Goal: Obtain resource: Download file/media

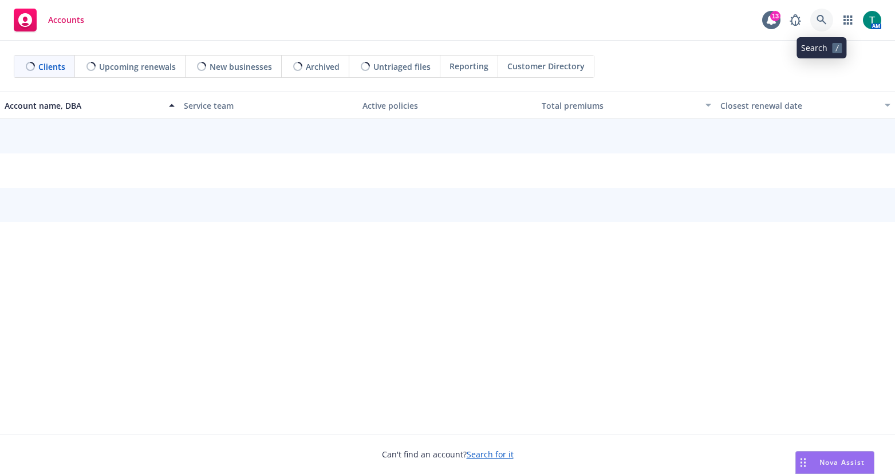
click at [818, 18] on icon at bounding box center [821, 20] width 10 height 10
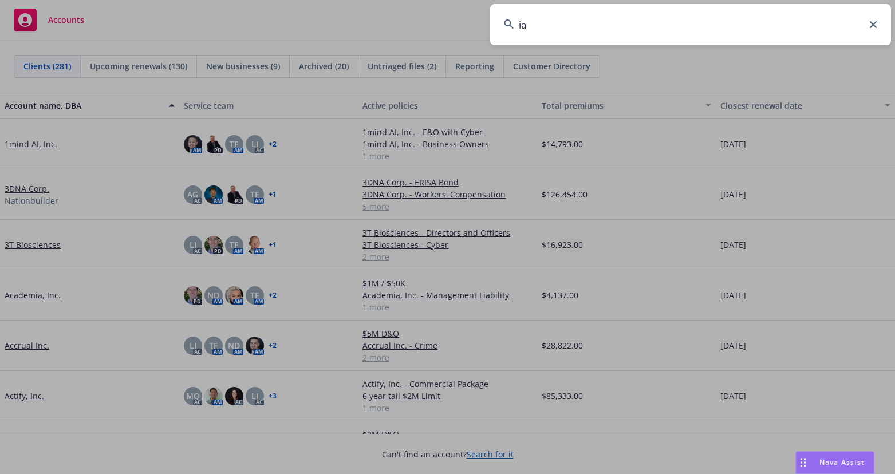
type input "i"
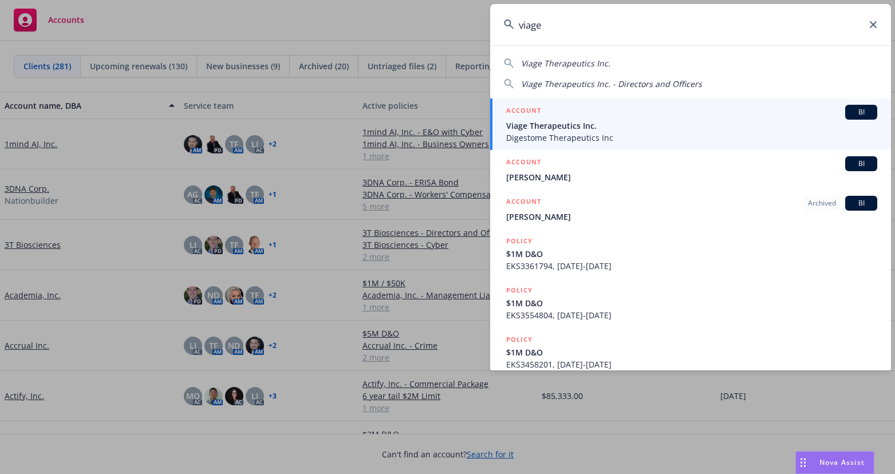
type input "viage"
click at [856, 110] on span "BI" at bounding box center [860, 112] width 23 height 10
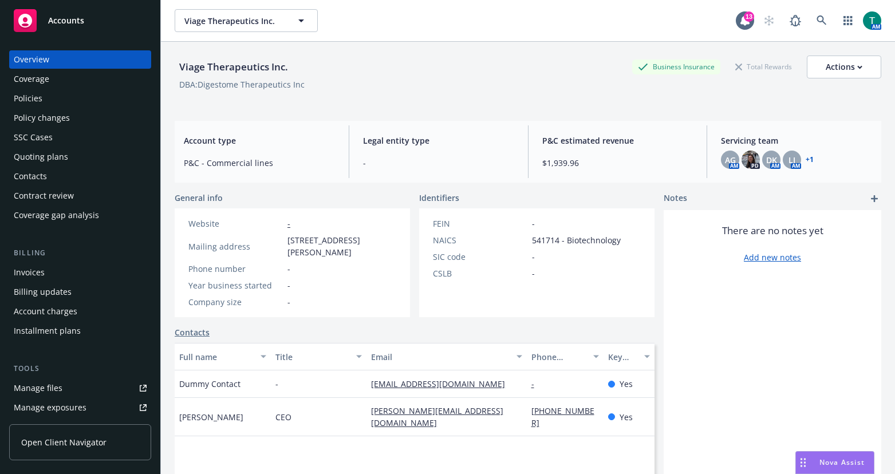
click at [35, 386] on div "Manage files" at bounding box center [38, 388] width 49 height 18
click at [816, 21] on icon at bounding box center [821, 20] width 10 height 10
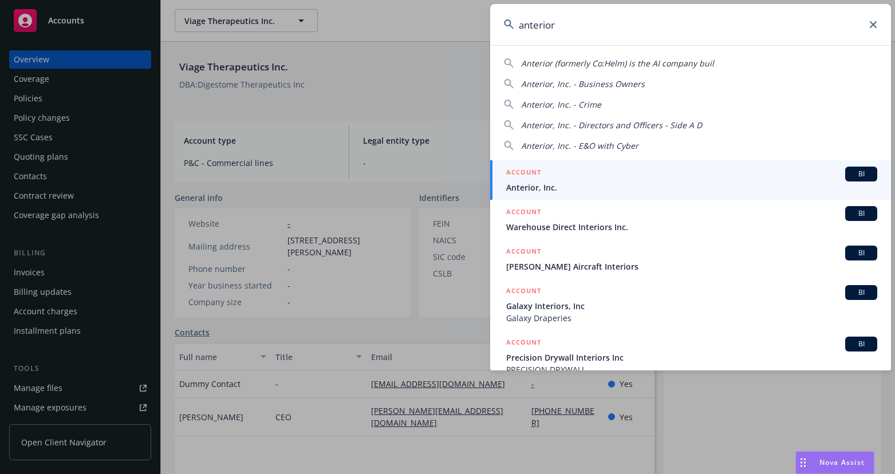
type input "anterior"
click at [564, 185] on span "Anterior, Inc." at bounding box center [691, 187] width 371 height 12
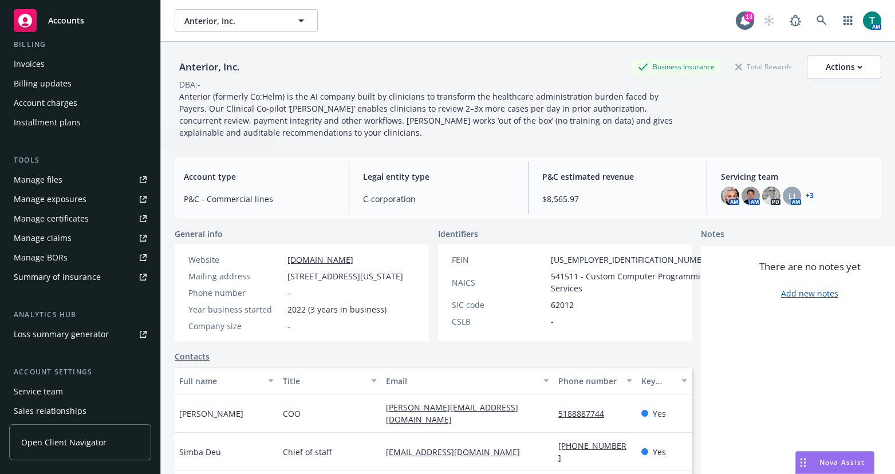
scroll to position [272, 0]
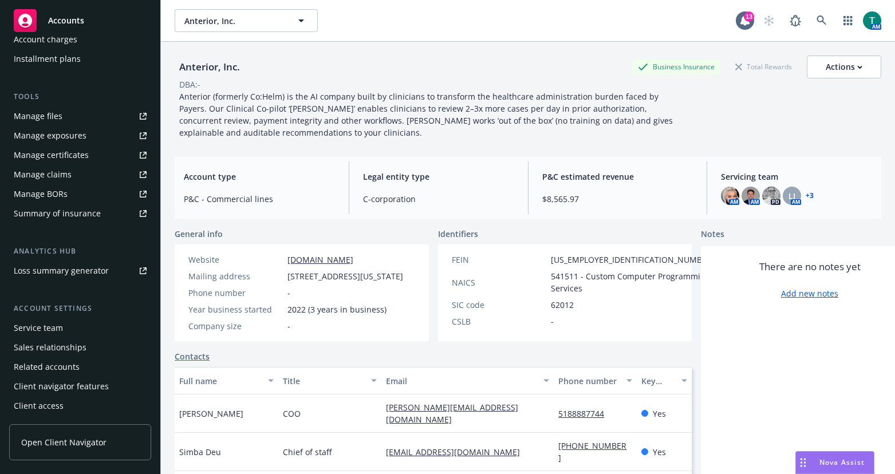
click at [52, 113] on div "Manage files" at bounding box center [38, 116] width 49 height 18
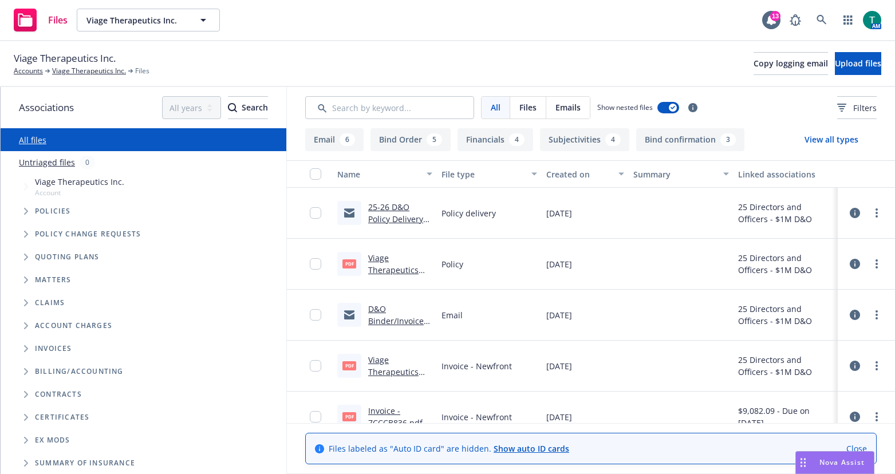
click at [384, 204] on link "25-26 D&O Policy Delivery .msg" at bounding box center [395, 218] width 55 height 35
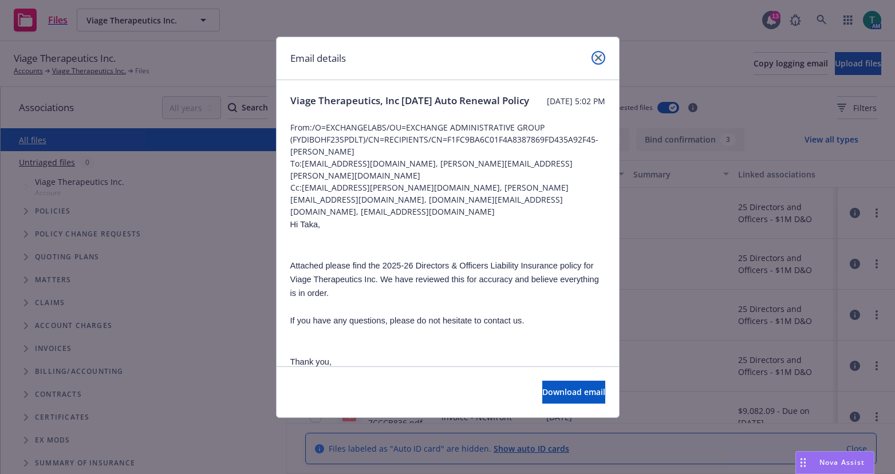
click at [595, 56] on icon "close" at bounding box center [598, 57] width 7 height 7
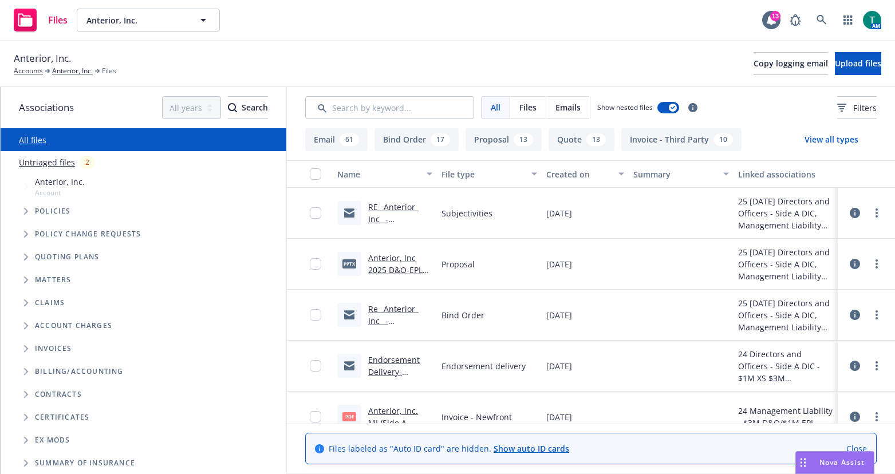
click at [382, 207] on link "RE_ Anterior_ Inc_ - E&O_Cyber Renewal.msg" at bounding box center [393, 224] width 51 height 47
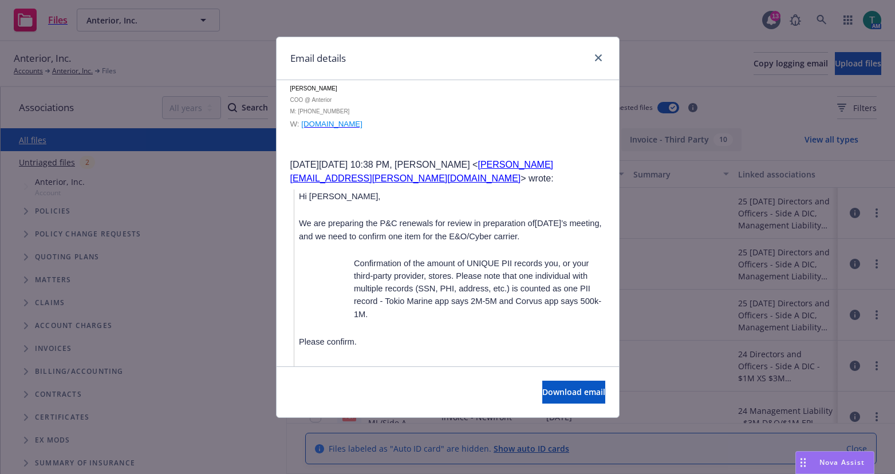
scroll to position [2149, 0]
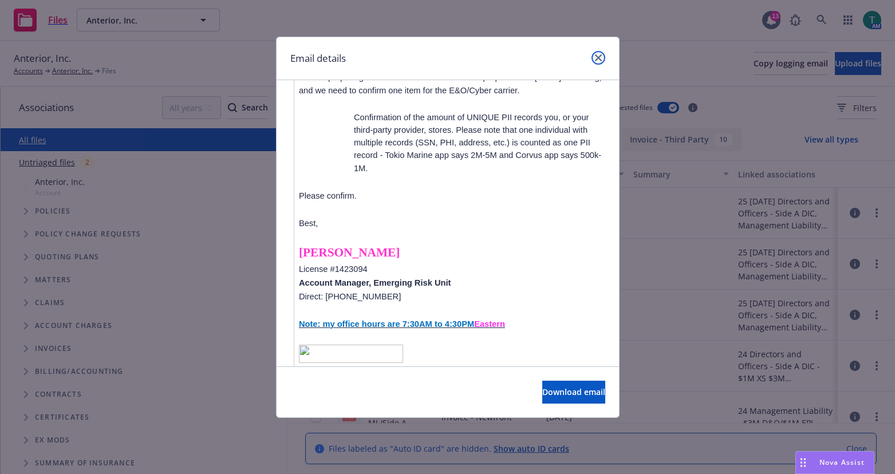
click at [599, 58] on icon "close" at bounding box center [598, 57] width 7 height 7
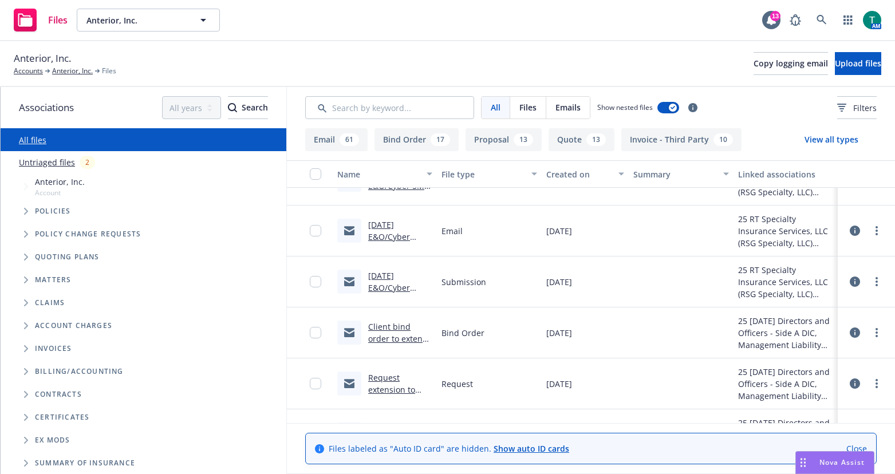
scroll to position [1545, 0]
click at [21, 257] on span "Tree Example" at bounding box center [26, 257] width 18 height 18
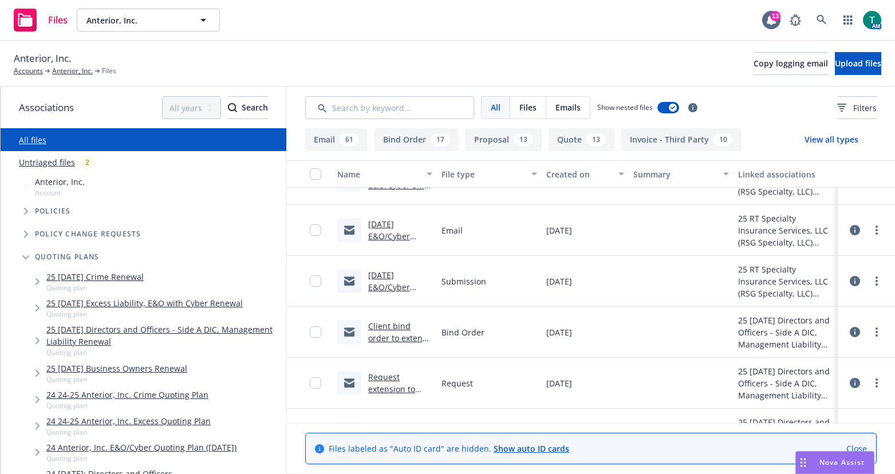
click at [113, 328] on link "25 [DATE] Directors and Officers - Side A DIC, Management Liability Renewal" at bounding box center [163, 335] width 235 height 24
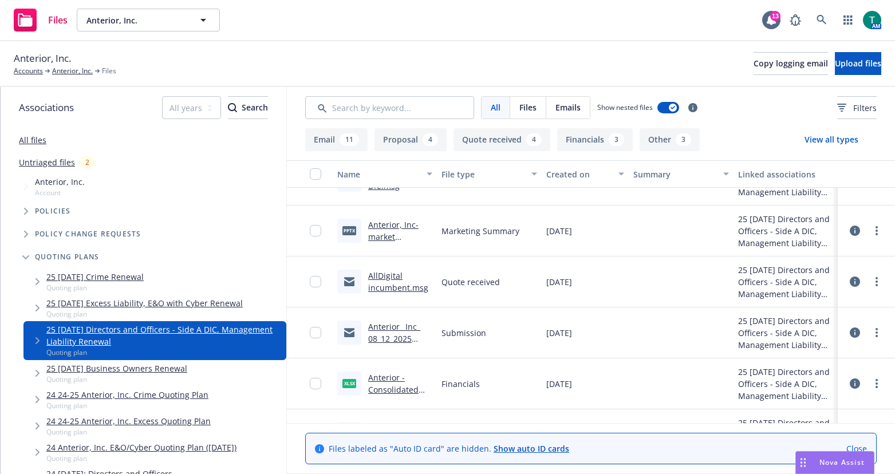
scroll to position [1045, 0]
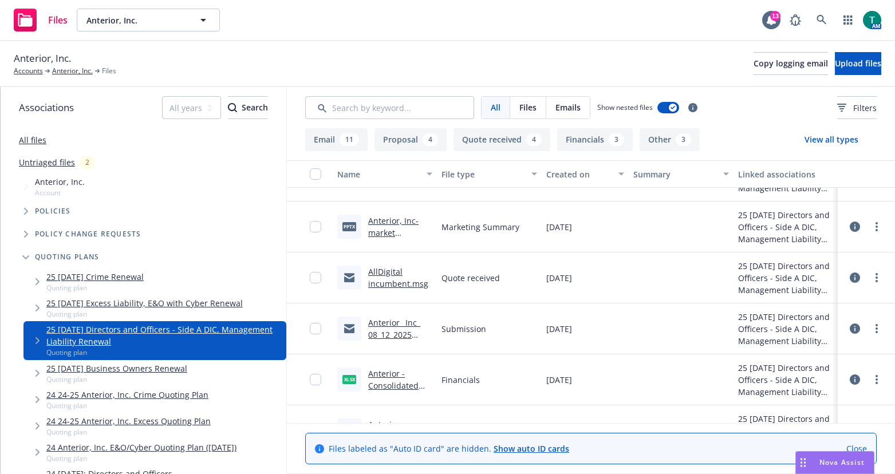
click at [400, 321] on link "Anterior_ Inc_ 08_12_2025 D&O_EPL Insurance Renewal.msg" at bounding box center [394, 346] width 52 height 59
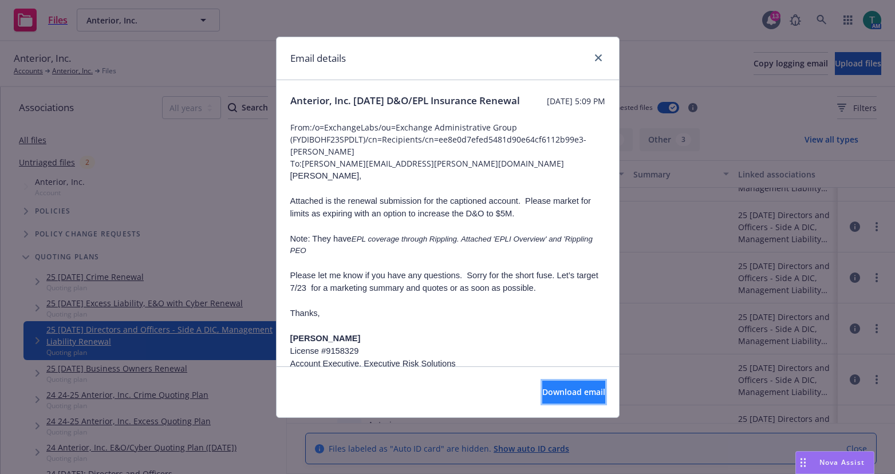
click at [547, 390] on span "Download email" at bounding box center [573, 391] width 63 height 11
